Goal: Check status: Check status

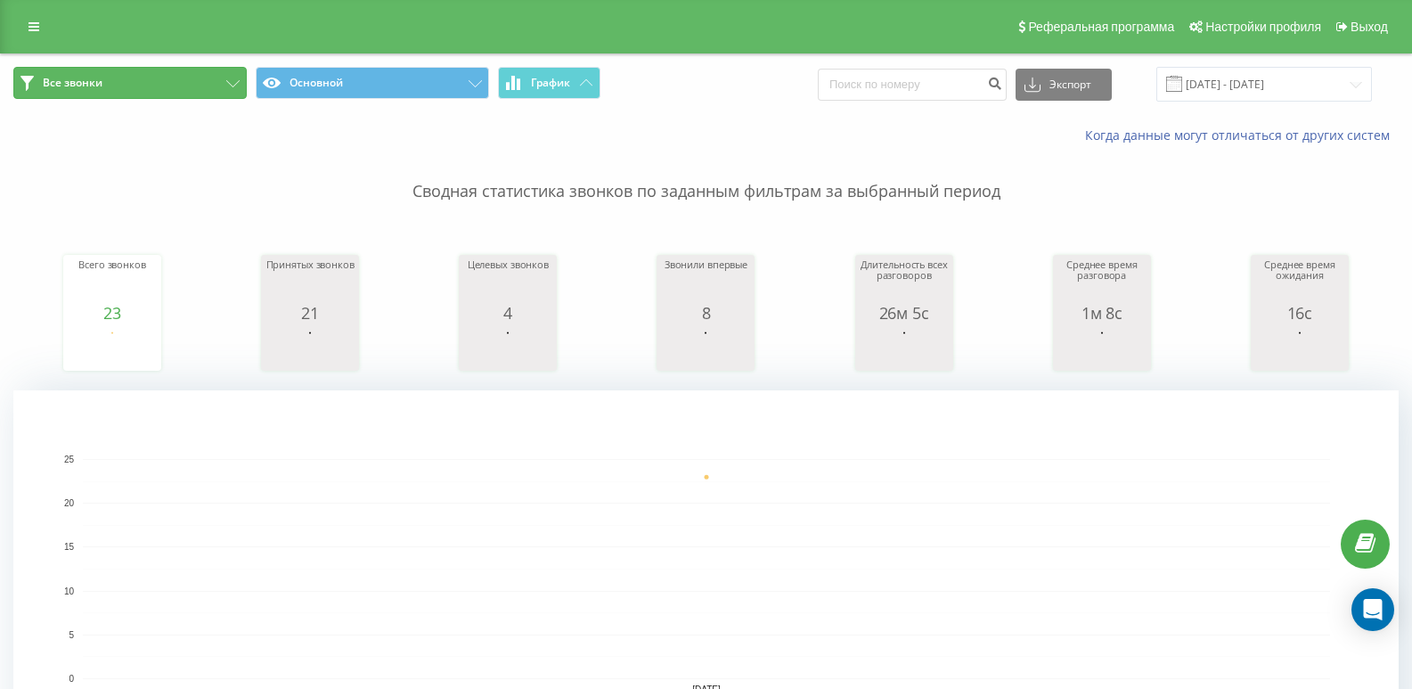
click at [78, 79] on span "Все звонки" at bounding box center [73, 83] width 60 height 14
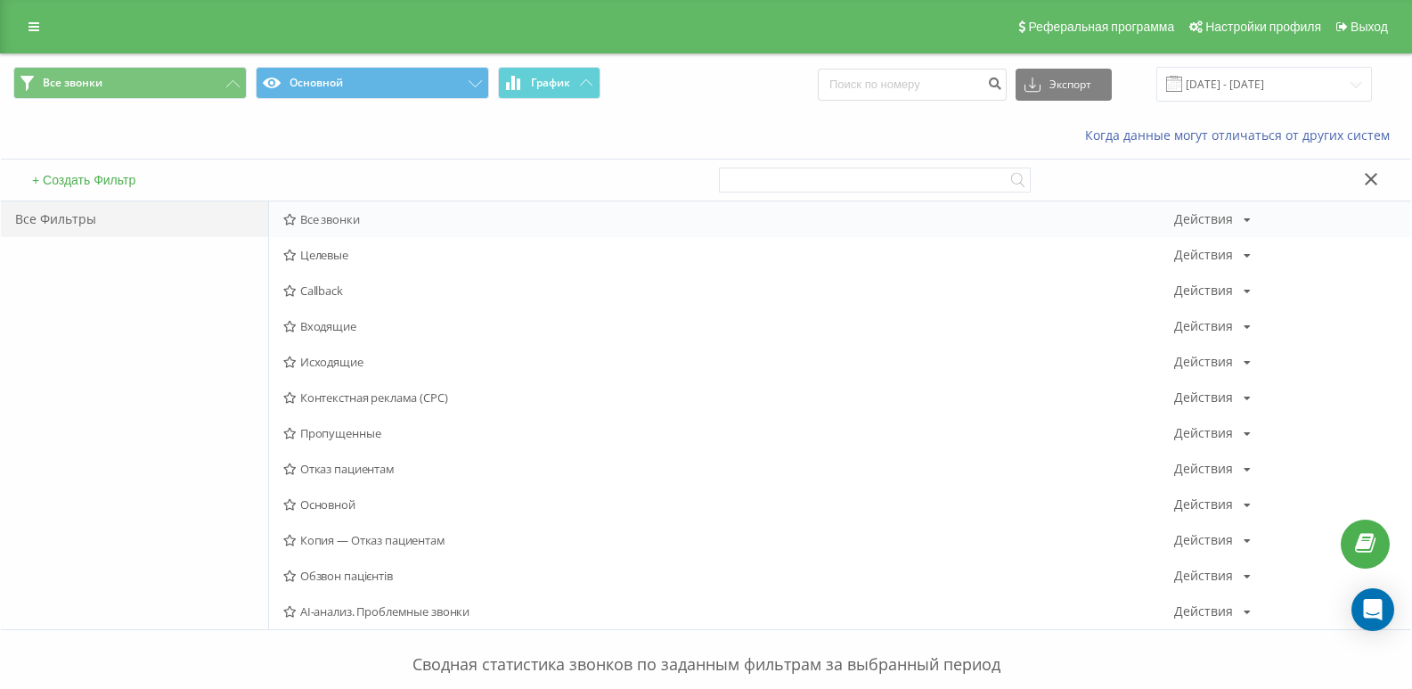
click at [298, 214] on span "Все звонки" at bounding box center [728, 219] width 891 height 12
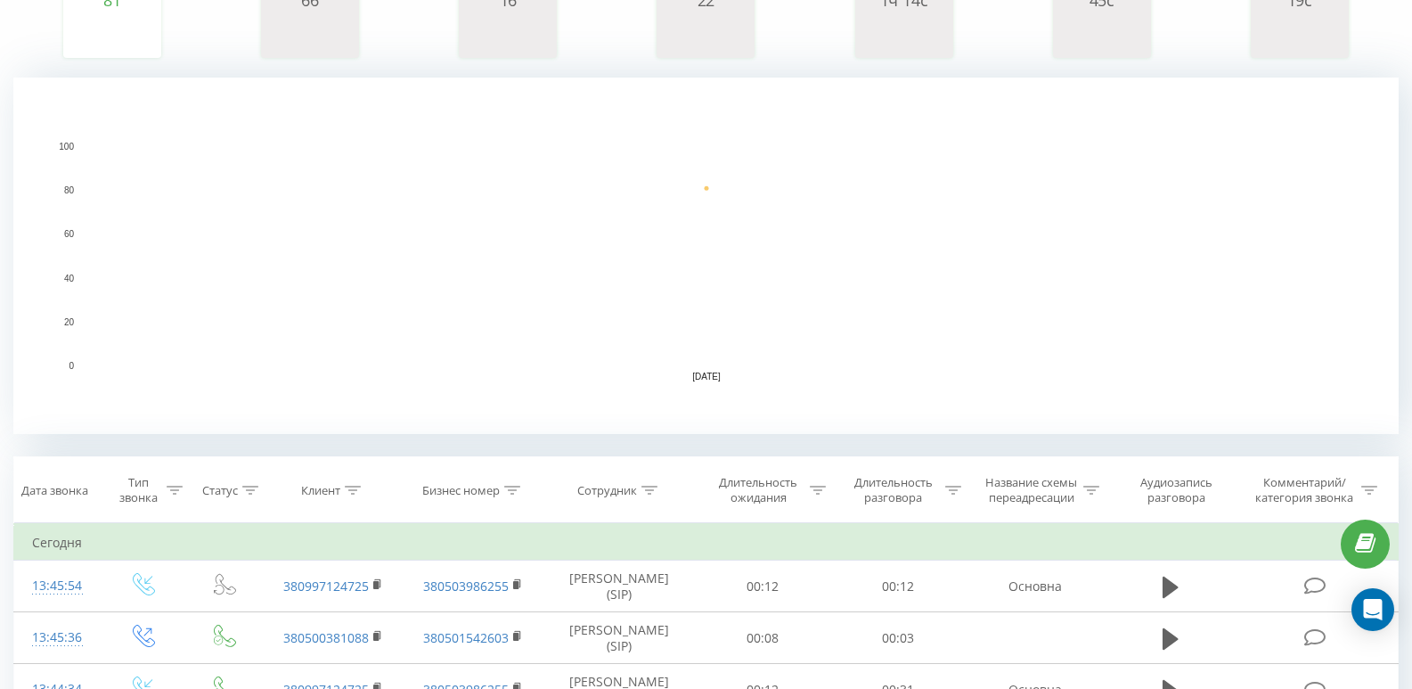
scroll to position [445, 0]
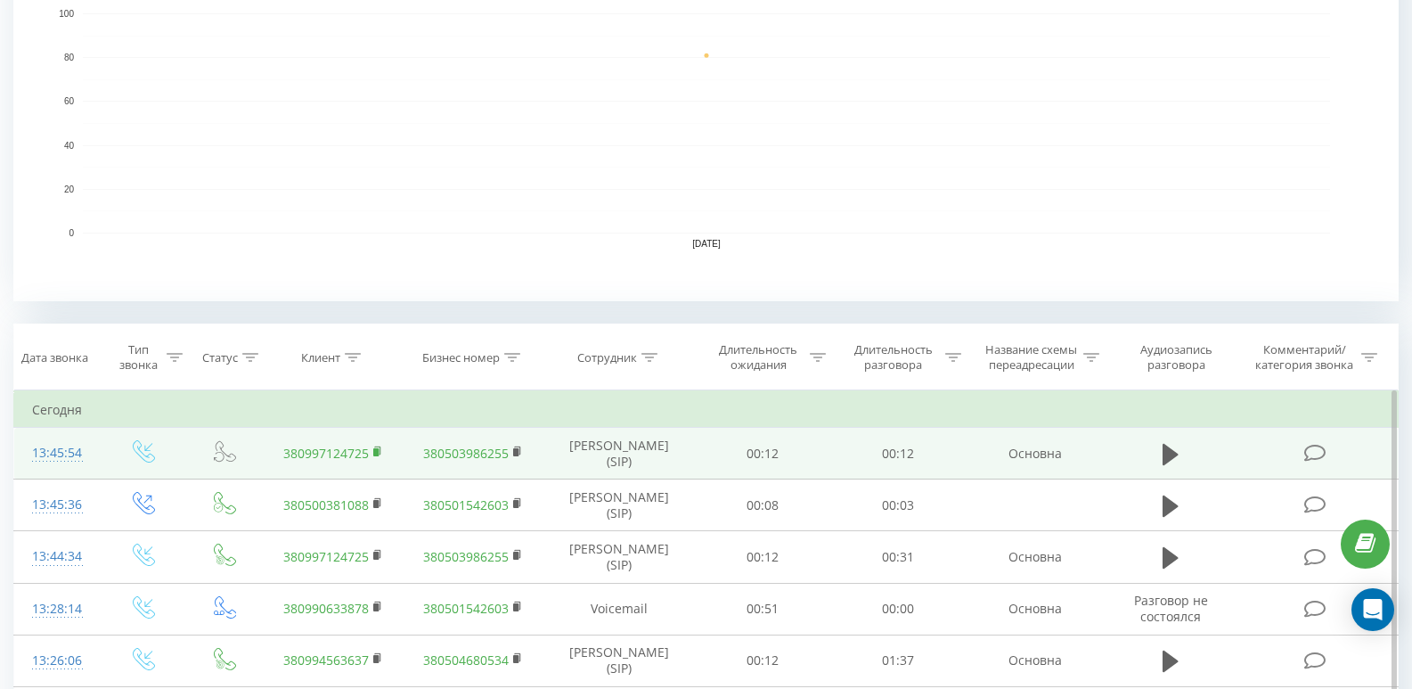
click at [376, 452] on rect at bounding box center [375, 452] width 5 height 8
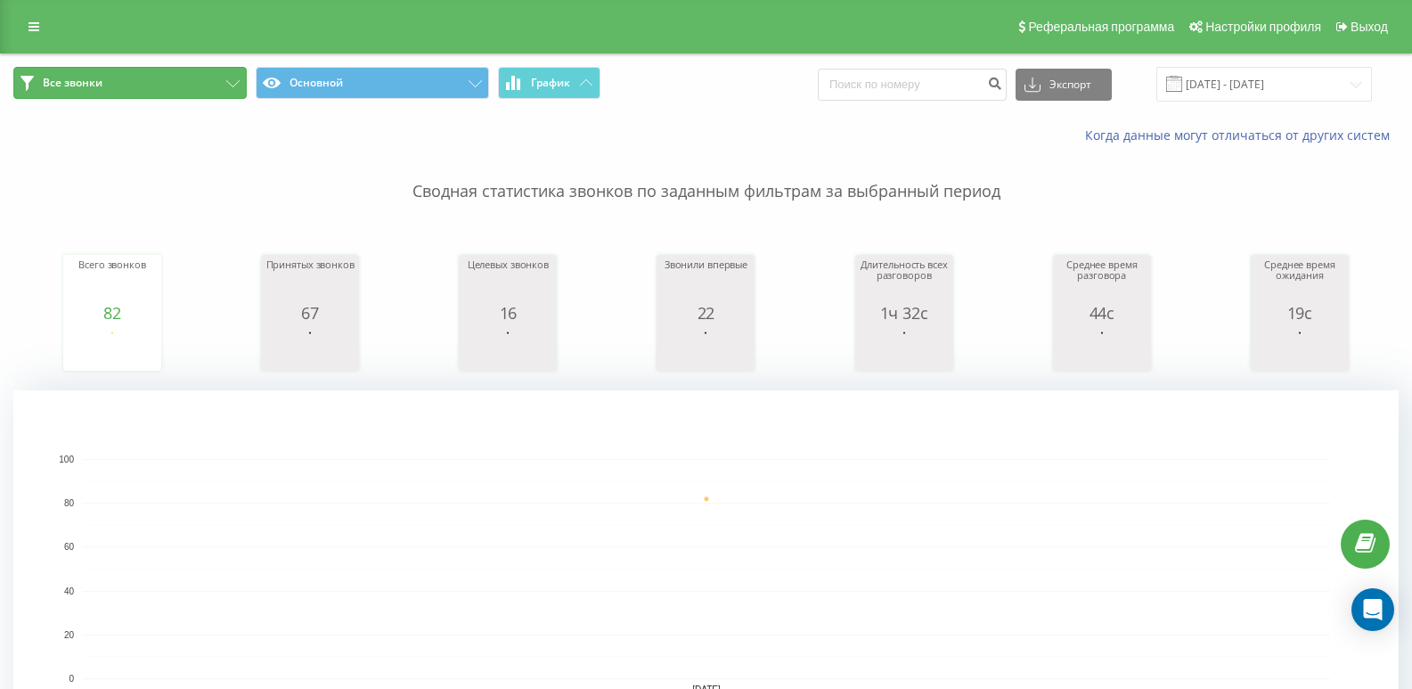
click at [117, 89] on button "Все звонки" at bounding box center [129, 83] width 233 height 32
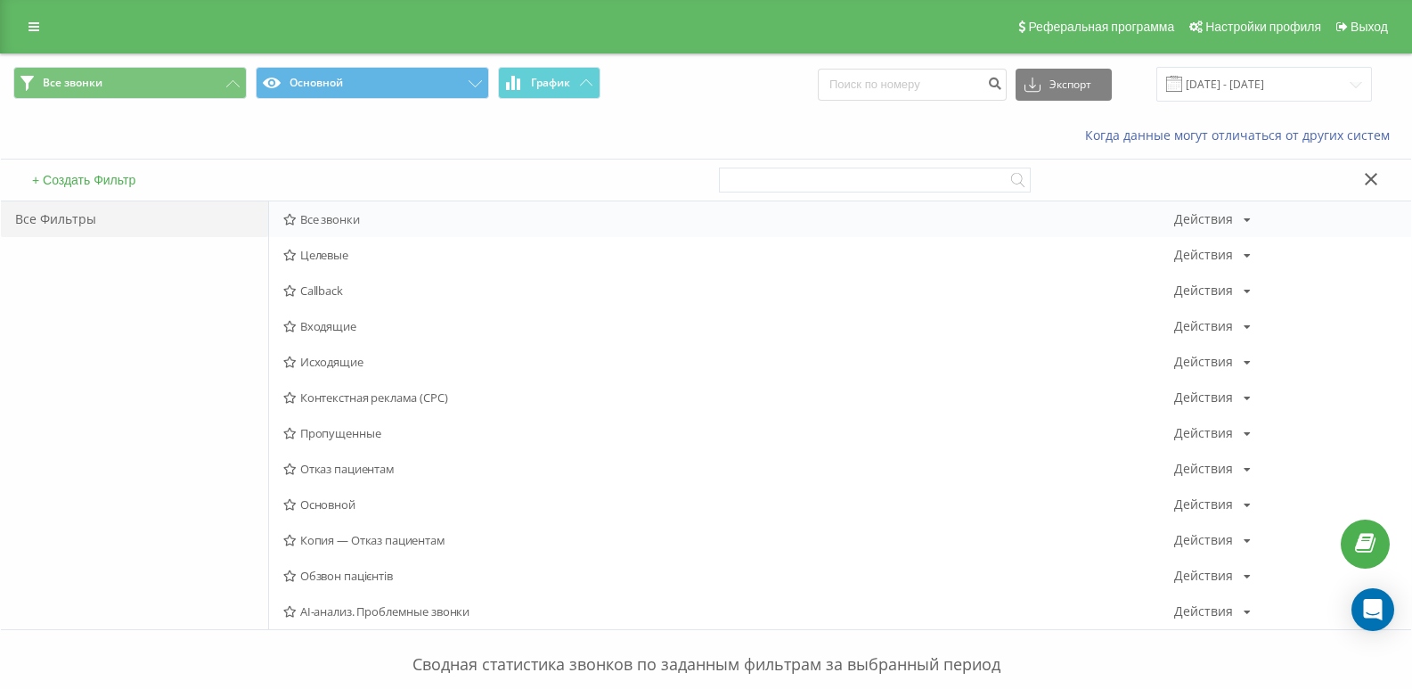
click at [304, 220] on span "Все звонки" at bounding box center [728, 219] width 891 height 12
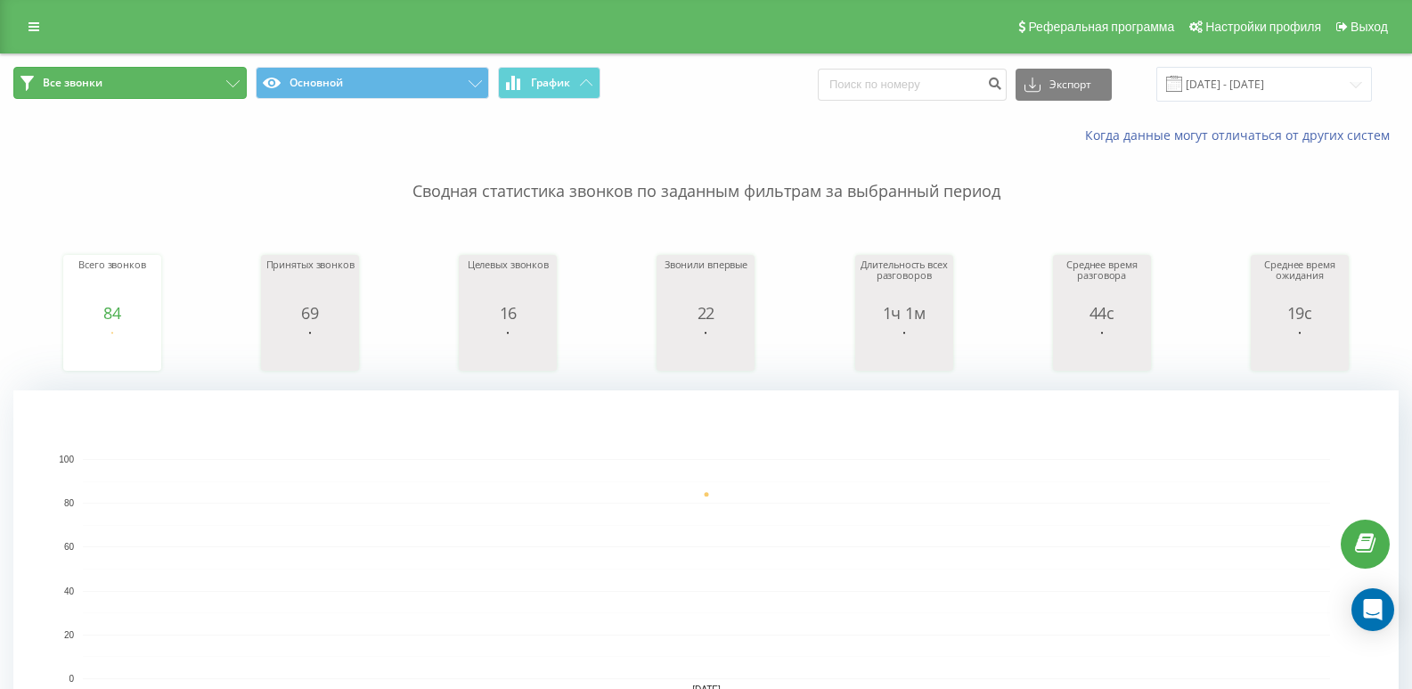
click at [106, 76] on button "Все звонки" at bounding box center [129, 83] width 233 height 32
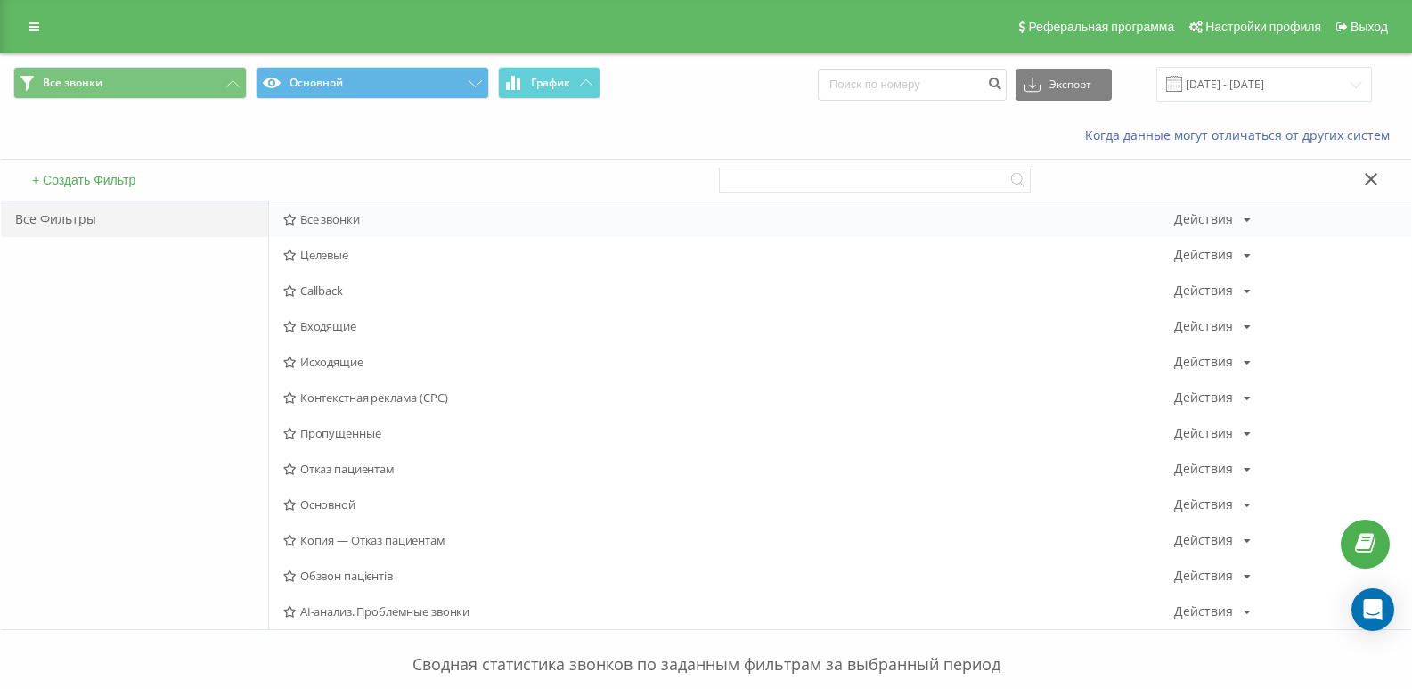
click at [315, 218] on span "Все звонки" at bounding box center [728, 219] width 891 height 12
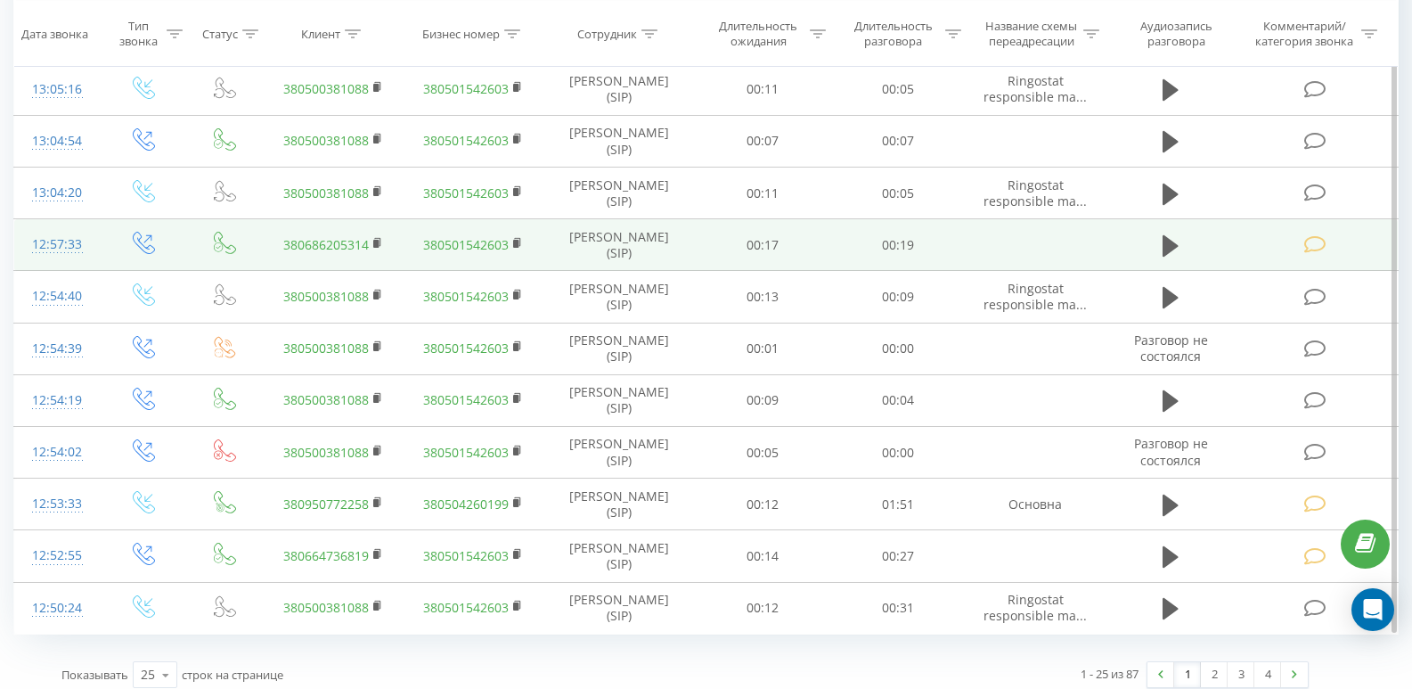
scroll to position [1548, 0]
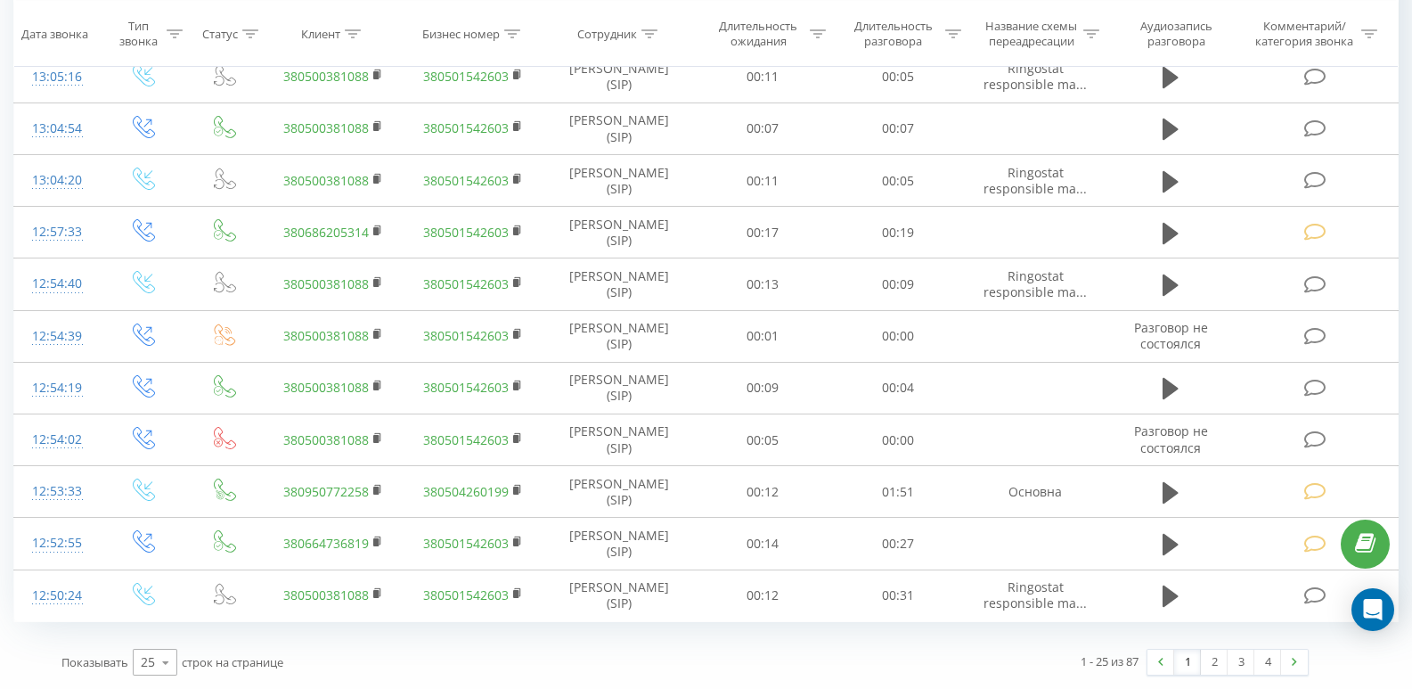
drag, startPoint x: 135, startPoint y: 646, endPoint x: 143, endPoint y: 655, distance: 12.0
click at [137, 650] on div "Показывать 25 10 25 50 100 строк на странице" at bounding box center [367, 662] width 636 height 52
click at [145, 658] on div "25" at bounding box center [148, 662] width 14 height 18
click at [151, 631] on span "100" at bounding box center [151, 636] width 21 height 17
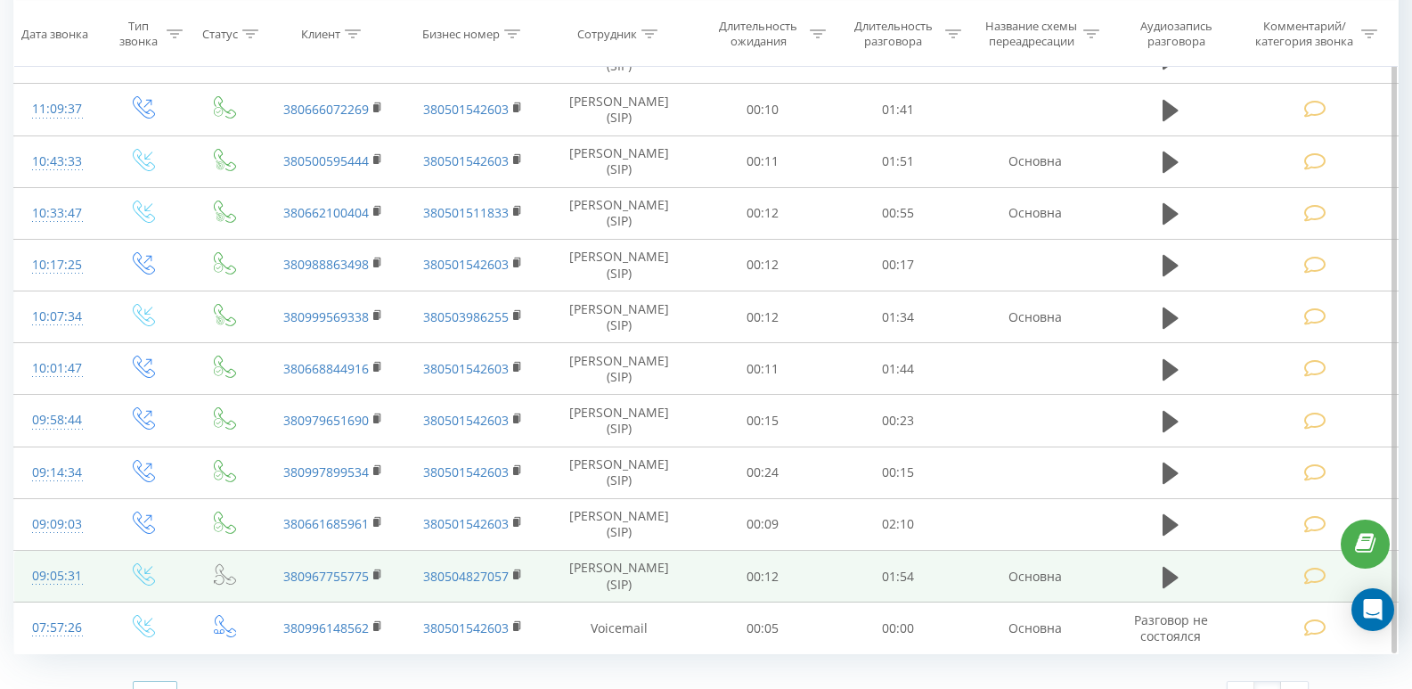
scroll to position [4762, 0]
